Goal: Use online tool/utility

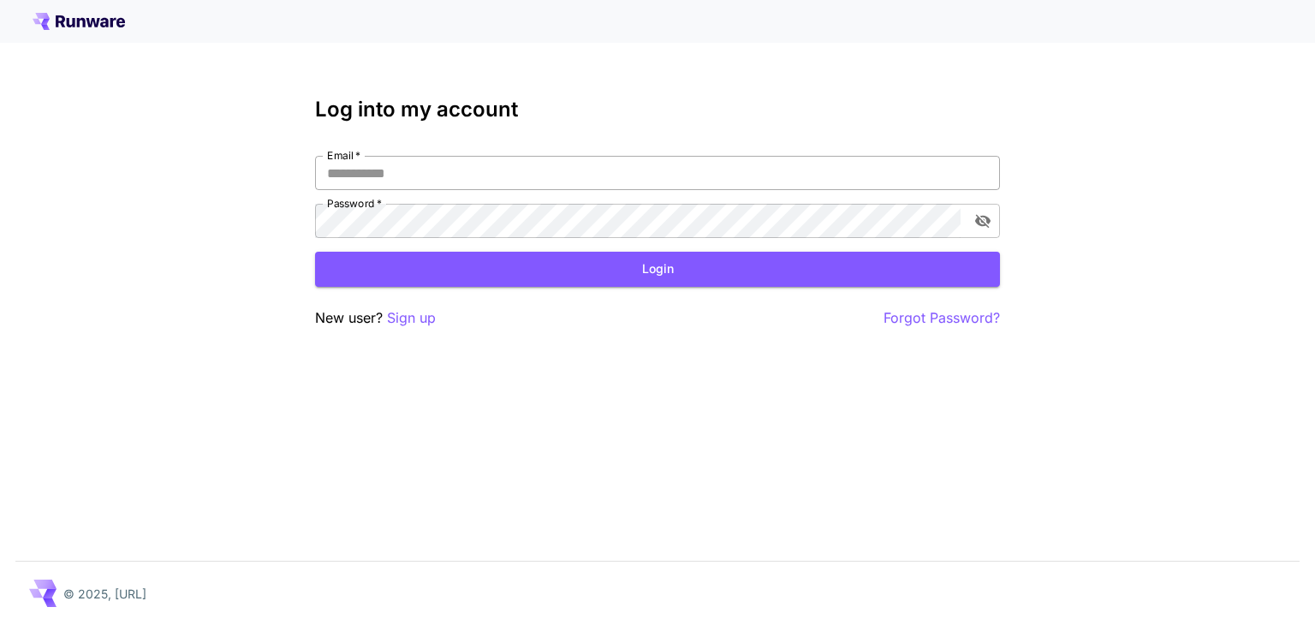
click at [443, 185] on input "Email   *" at bounding box center [657, 173] width 685 height 34
click at [440, 182] on input "Email   *" at bounding box center [657, 173] width 685 height 34
type input "**********"
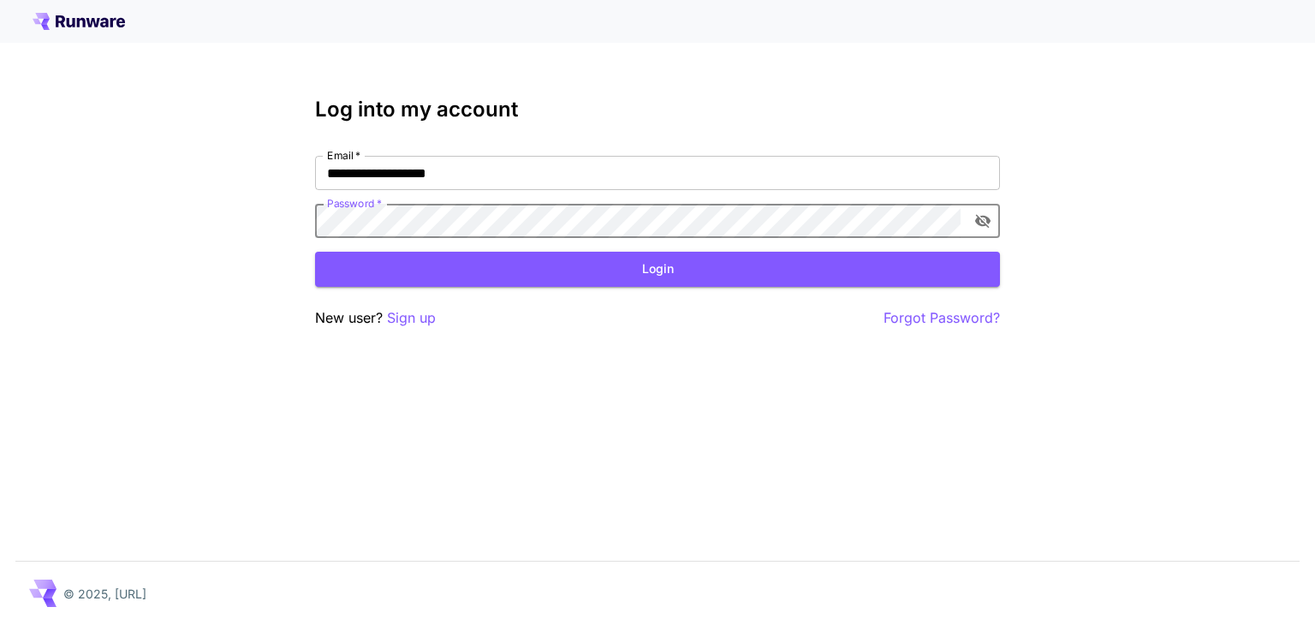
click at [984, 217] on icon "toggle password visibility" at bounding box center [982, 222] width 15 height 14
click at [542, 271] on button "Login" at bounding box center [657, 269] width 685 height 35
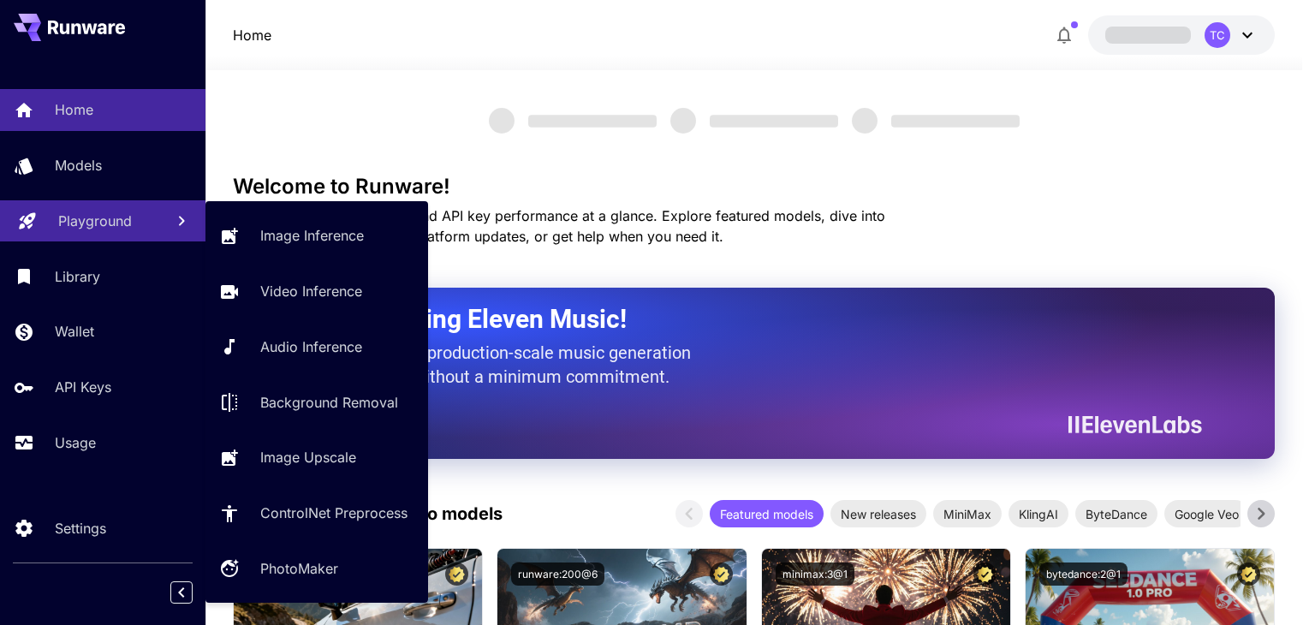
click at [91, 216] on p "Playground" at bounding box center [95, 221] width 74 height 21
